Goal: Task Accomplishment & Management: Manage account settings

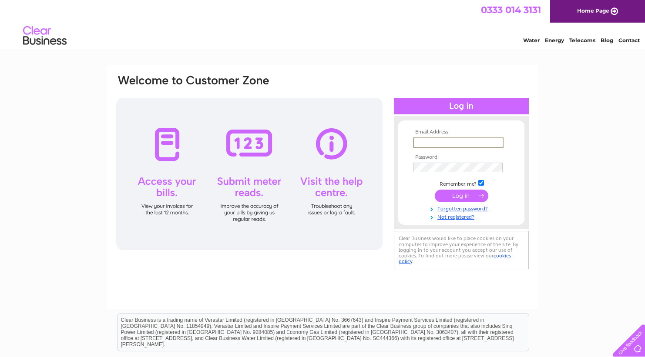
click at [445, 140] on input "text" at bounding box center [458, 142] width 90 height 10
type input "accounts@piratestudios.co.uk"
click at [459, 197] on input "submit" at bounding box center [462, 195] width 54 height 12
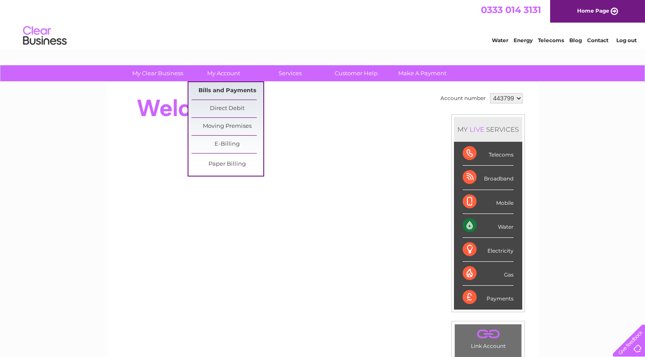
click at [222, 90] on link "Bills and Payments" at bounding box center [227, 90] width 72 height 17
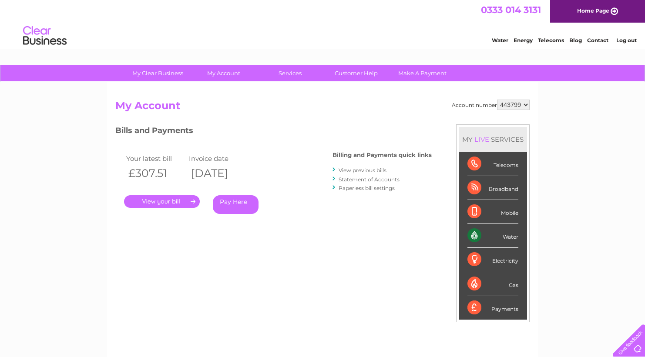
click at [178, 200] on link "." at bounding box center [162, 201] width 76 height 13
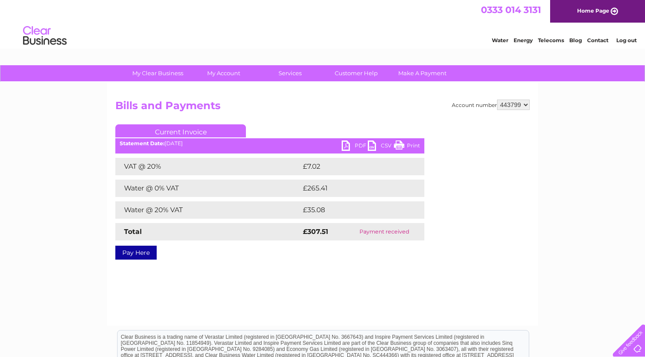
click at [354, 144] on link "PDF" at bounding box center [354, 146] width 26 height 13
click at [315, 100] on h2 "Bills and Payments" at bounding box center [322, 108] width 414 height 17
click at [506, 100] on select "443799" at bounding box center [513, 105] width 33 height 10
click at [497, 100] on select "443799" at bounding box center [513, 105] width 33 height 10
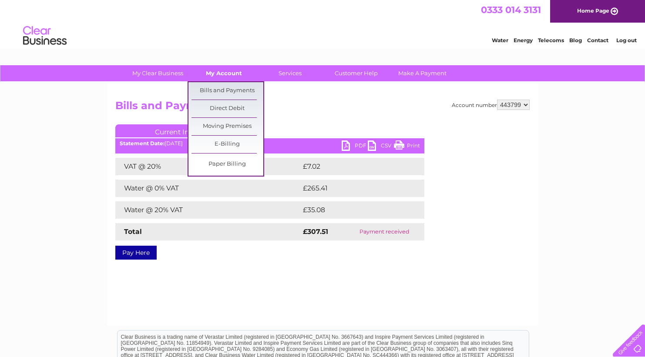
click at [230, 71] on link "My Account" at bounding box center [224, 73] width 72 height 16
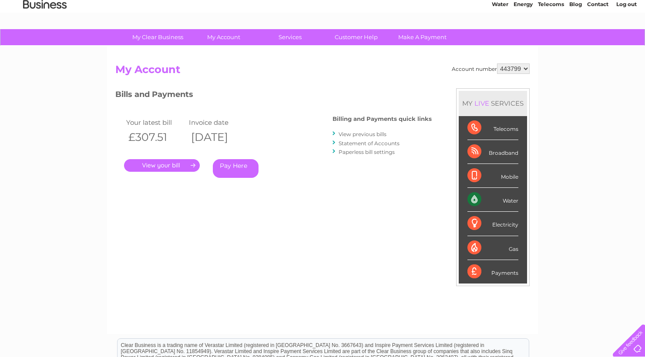
scroll to position [73, 0]
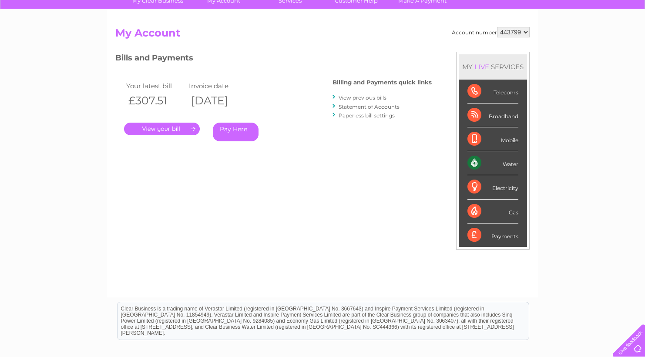
click at [371, 96] on link "View previous bills" at bounding box center [362, 97] width 48 height 7
